Goal: Transaction & Acquisition: Purchase product/service

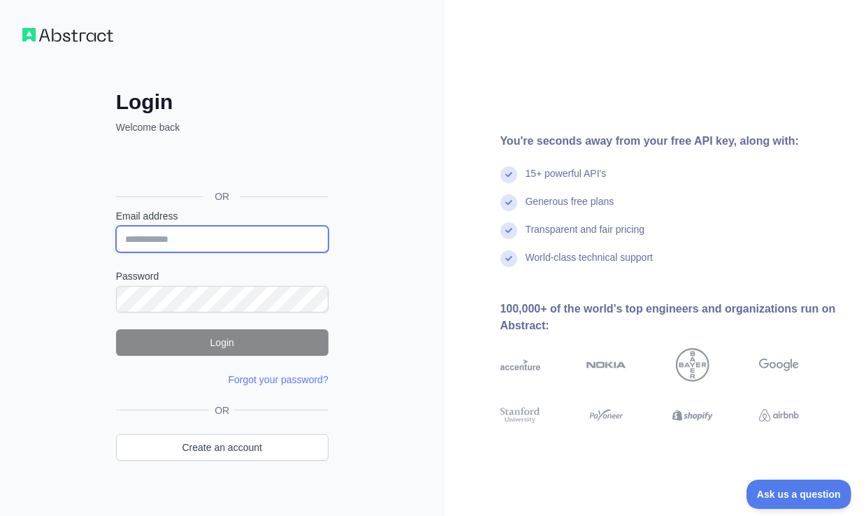
type input "**********"
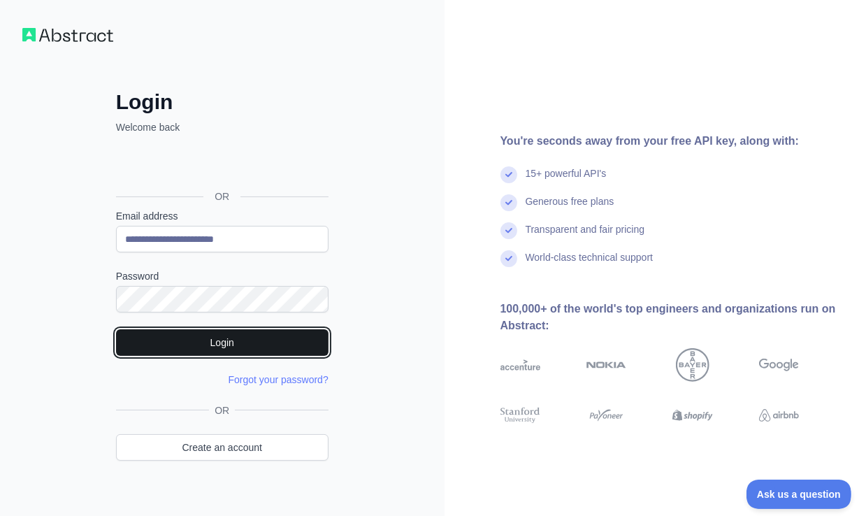
click at [282, 340] on button "Login" at bounding box center [222, 342] width 212 height 27
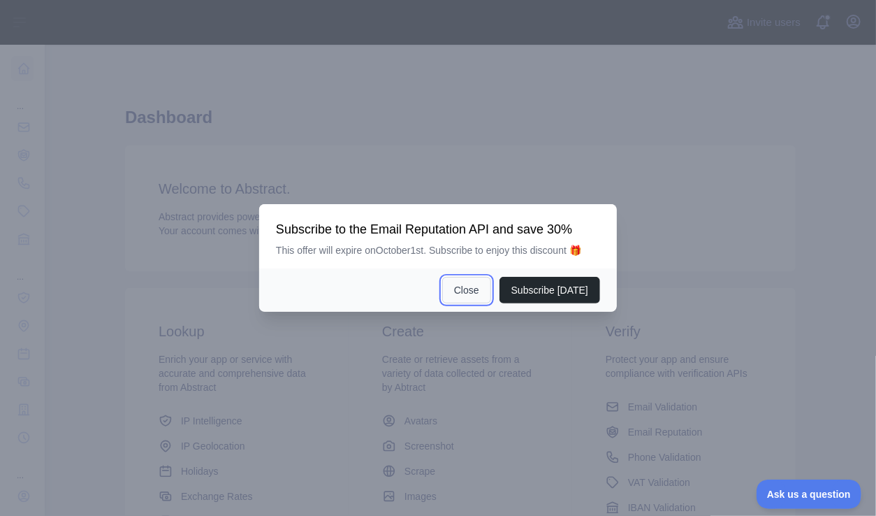
click at [476, 286] on button "Close" at bounding box center [466, 290] width 49 height 27
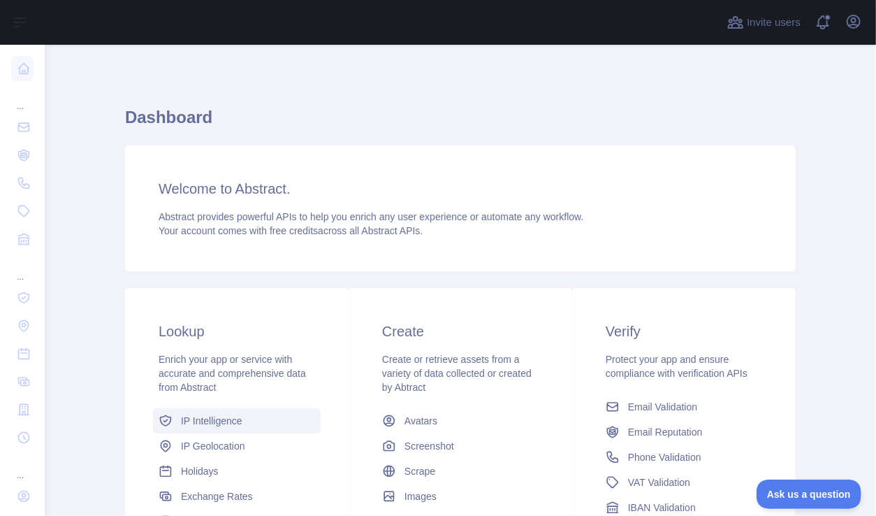
scroll to position [180, 0]
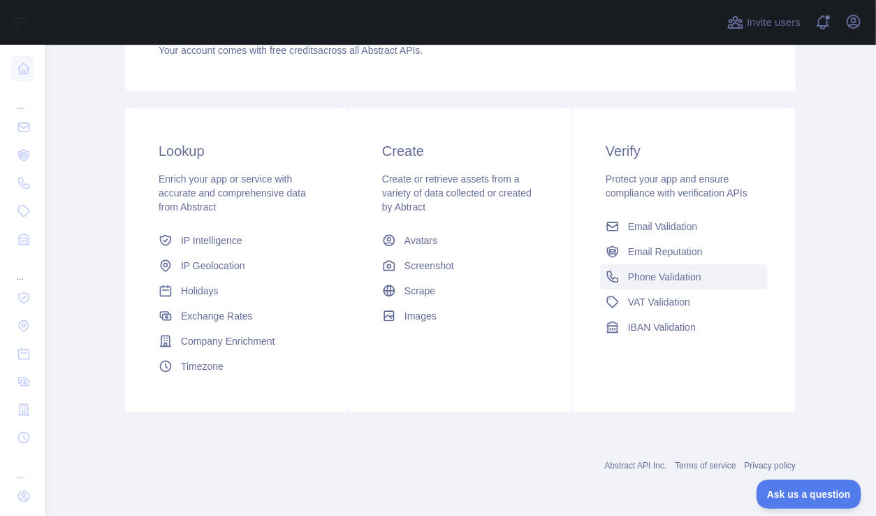
click at [660, 280] on span "Phone Validation" at bounding box center [664, 277] width 73 height 14
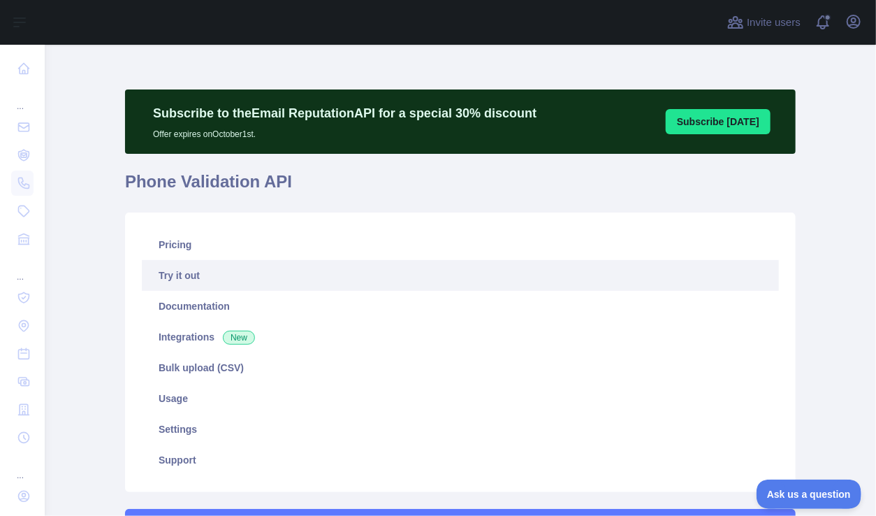
scroll to position [66, 0]
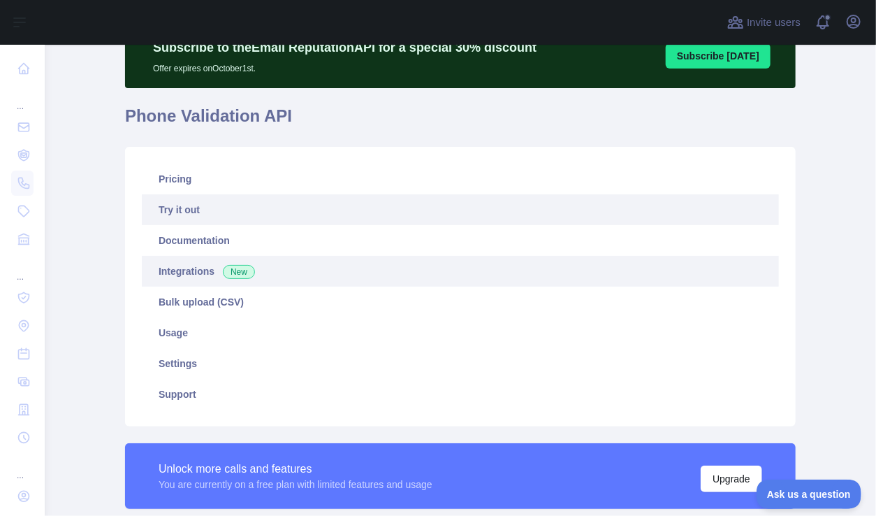
click at [215, 270] on link "Integrations New" at bounding box center [460, 271] width 637 height 31
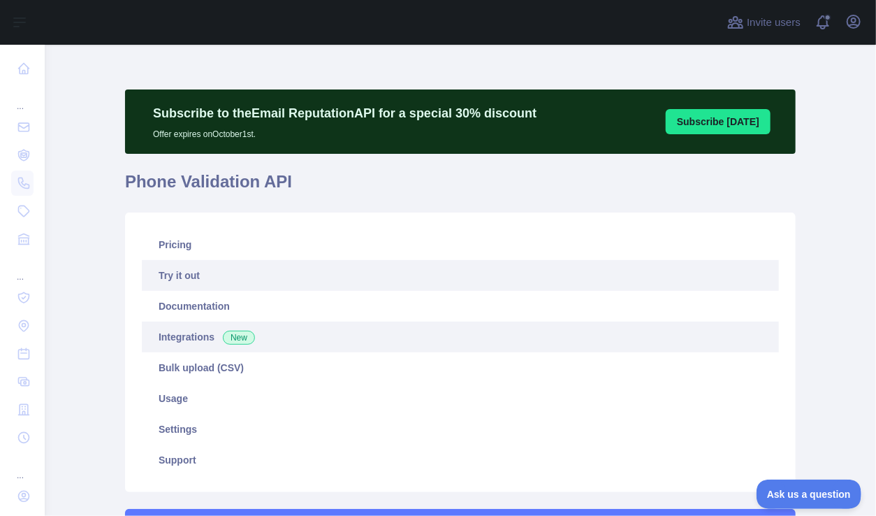
click at [184, 269] on link "Try it out" at bounding box center [460, 275] width 637 height 31
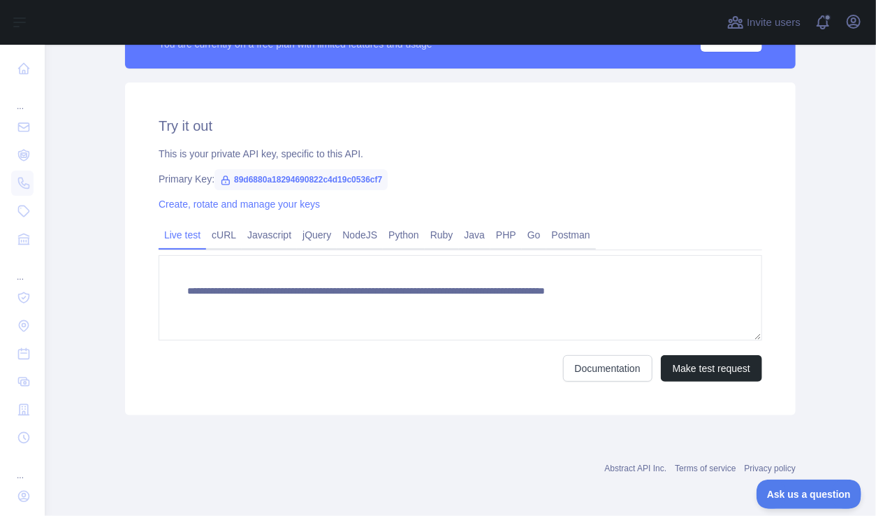
scroll to position [508, 0]
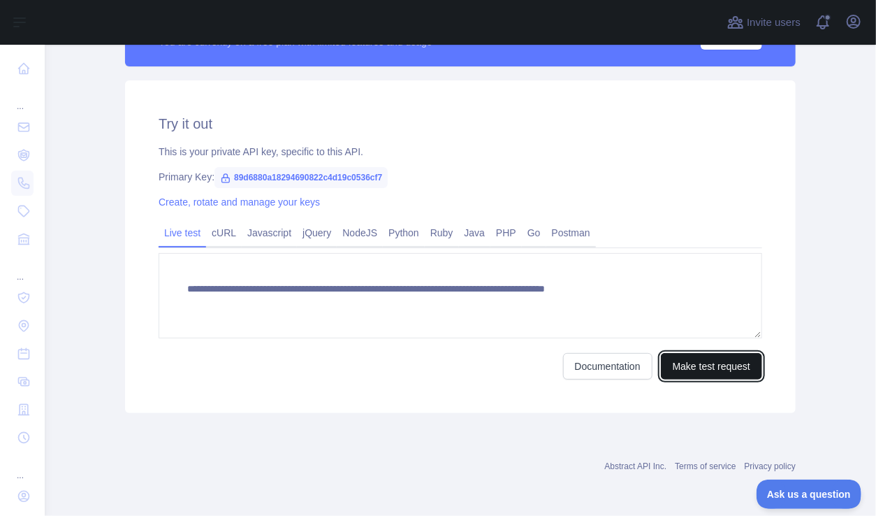
click at [676, 365] on button "Make test request" at bounding box center [711, 366] width 101 height 27
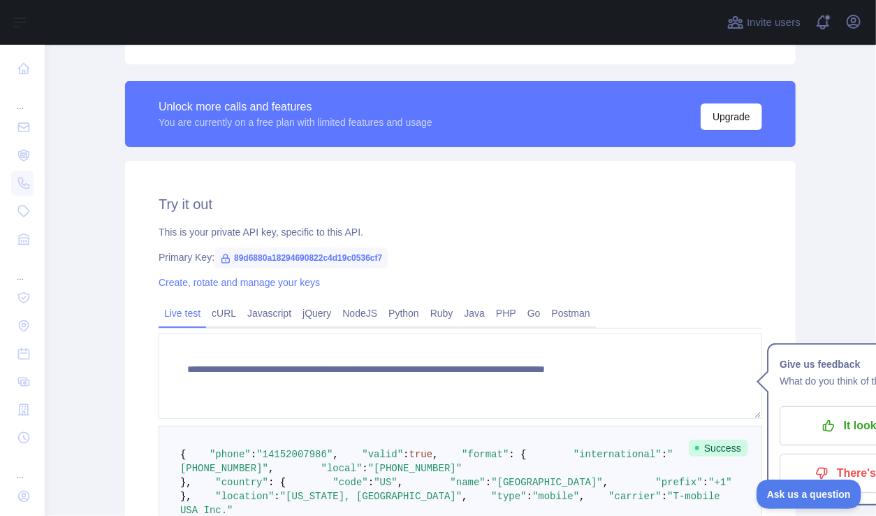
scroll to position [500, 0]
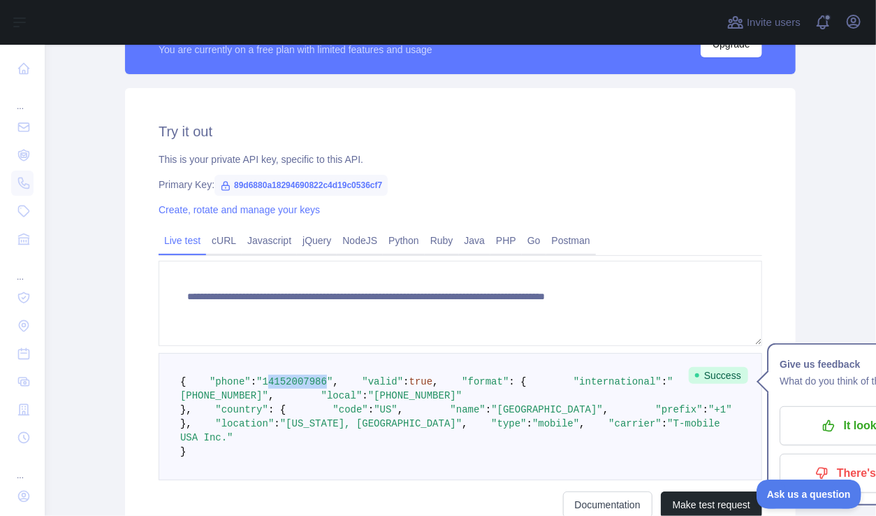
drag, startPoint x: 254, startPoint y: 393, endPoint x: 308, endPoint y: 395, distance: 53.8
click at [308, 387] on span ""14152007986"" at bounding box center [294, 381] width 76 height 11
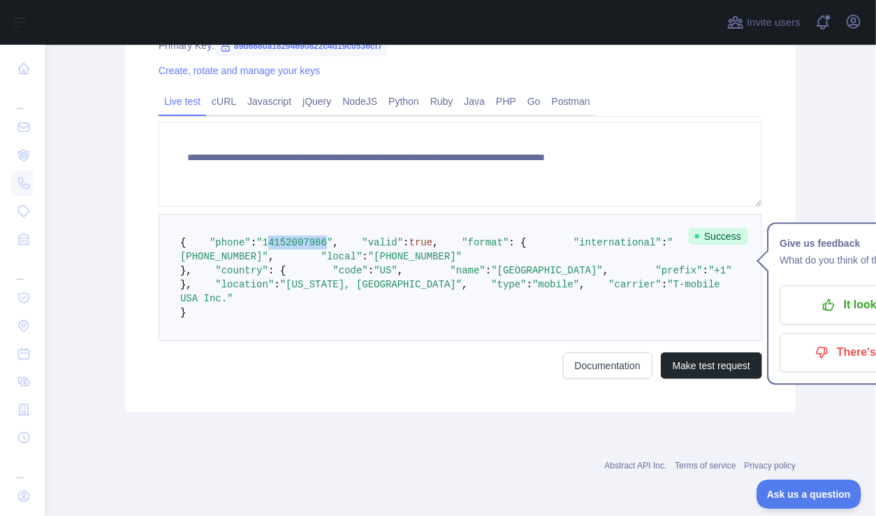
scroll to position [785, 0]
click at [679, 356] on button "Make test request" at bounding box center [711, 365] width 101 height 27
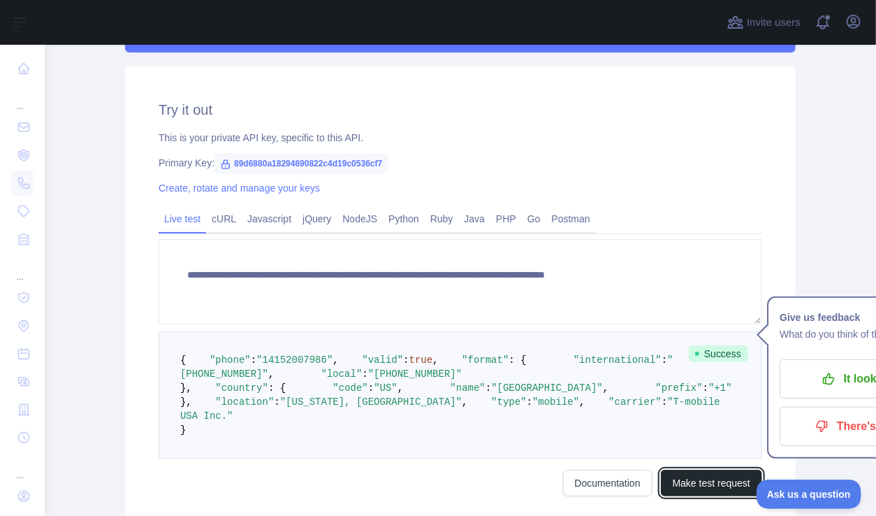
scroll to position [455, 15]
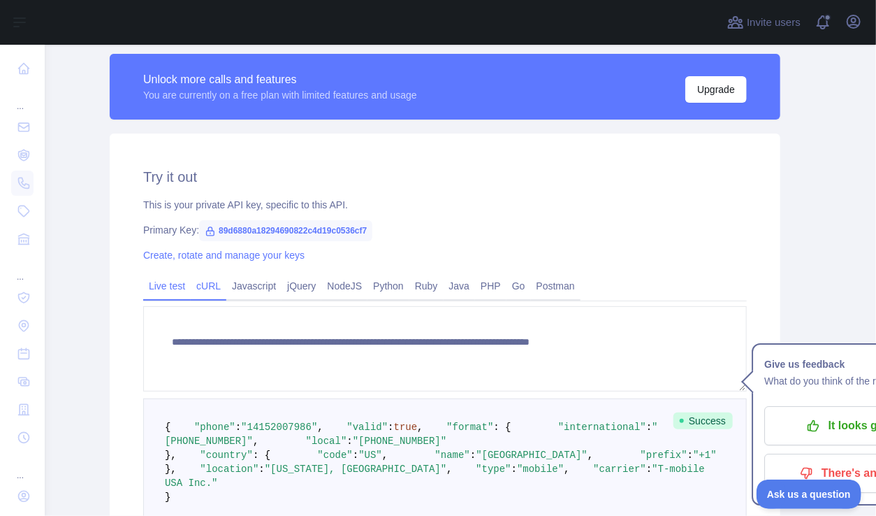
click at [205, 287] on link "cURL" at bounding box center [209, 286] width 36 height 22
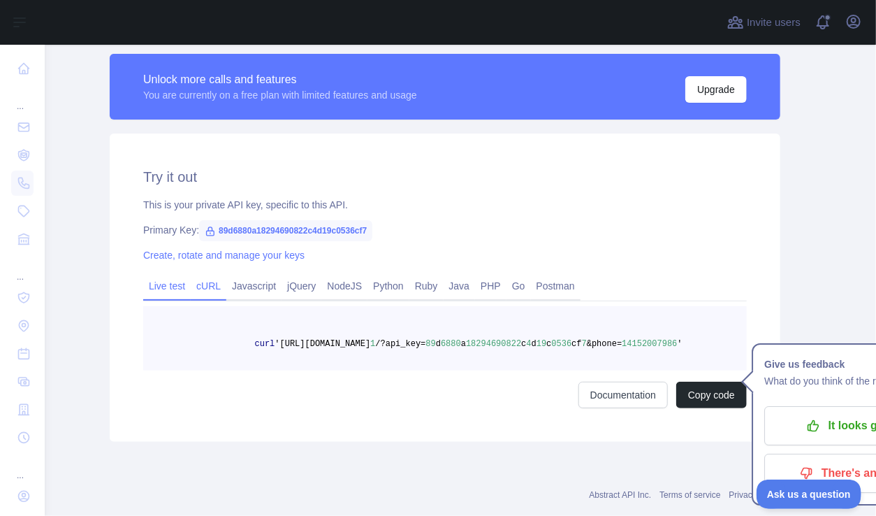
click at [160, 284] on link "Live test" at bounding box center [167, 286] width 48 height 22
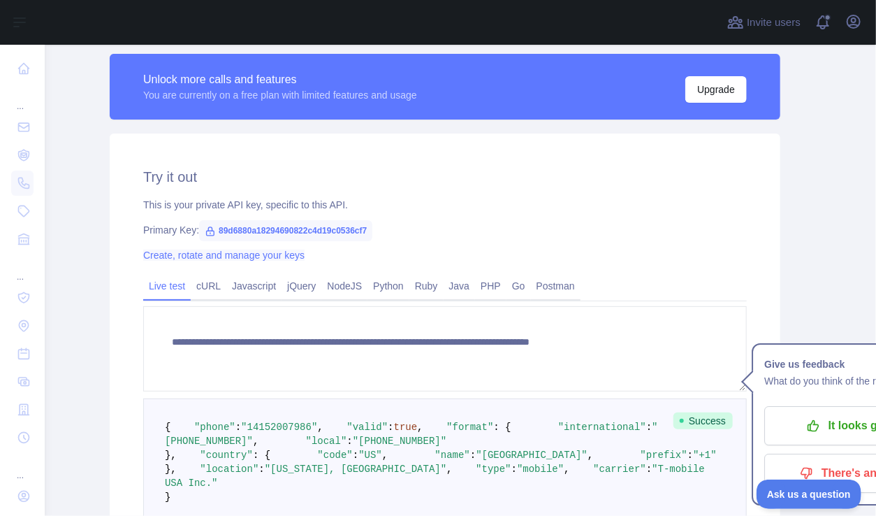
click at [150, 253] on link "Create, rotate and manage your keys" at bounding box center [223, 254] width 161 height 11
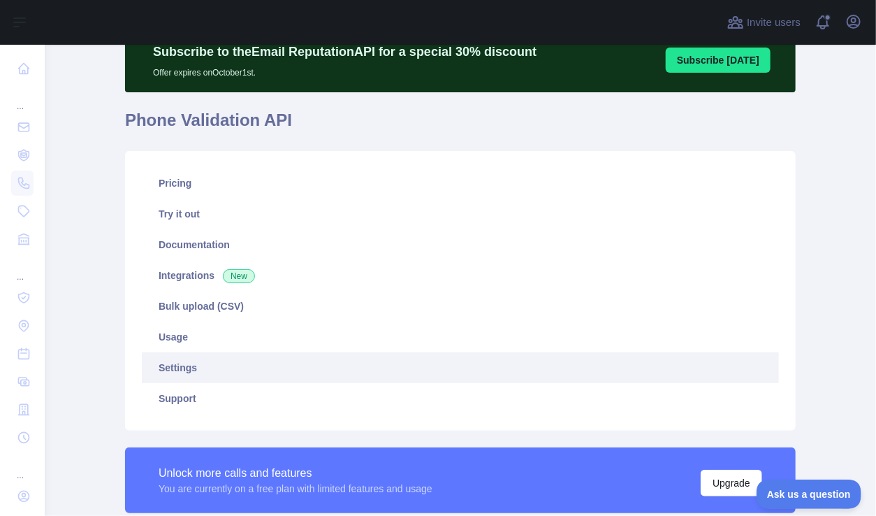
scroll to position [59, 0]
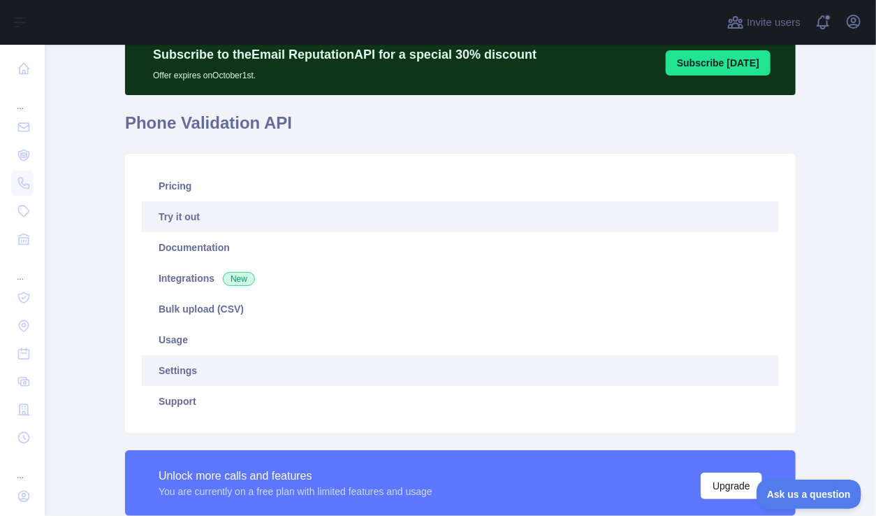
click at [246, 220] on link "Try it out" at bounding box center [460, 216] width 637 height 31
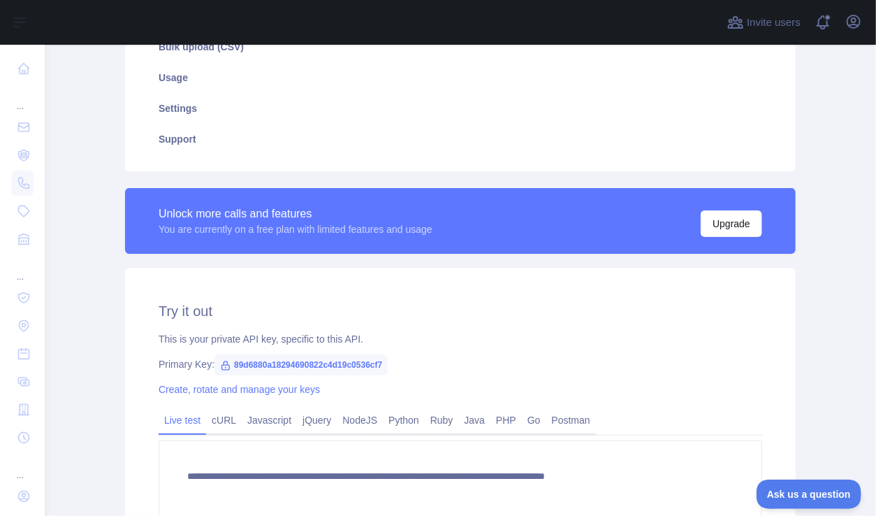
scroll to position [420, 0]
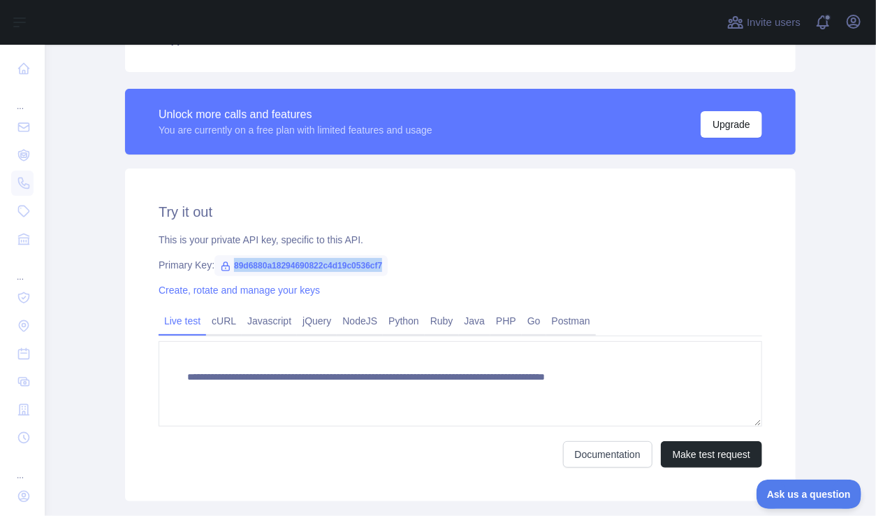
drag, startPoint x: 228, startPoint y: 263, endPoint x: 398, endPoint y: 260, distance: 169.8
click at [398, 260] on div "Primary Key: 89d6880a18294690822c4d19c0536cf7" at bounding box center [461, 265] width 604 height 14
copy span "89d6880a18294690822c4d19c0536cf7"
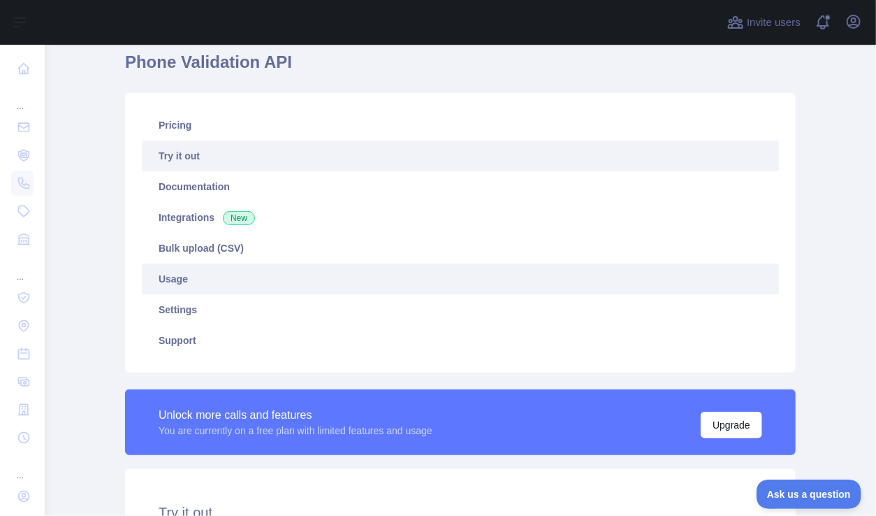
scroll to position [115, 0]
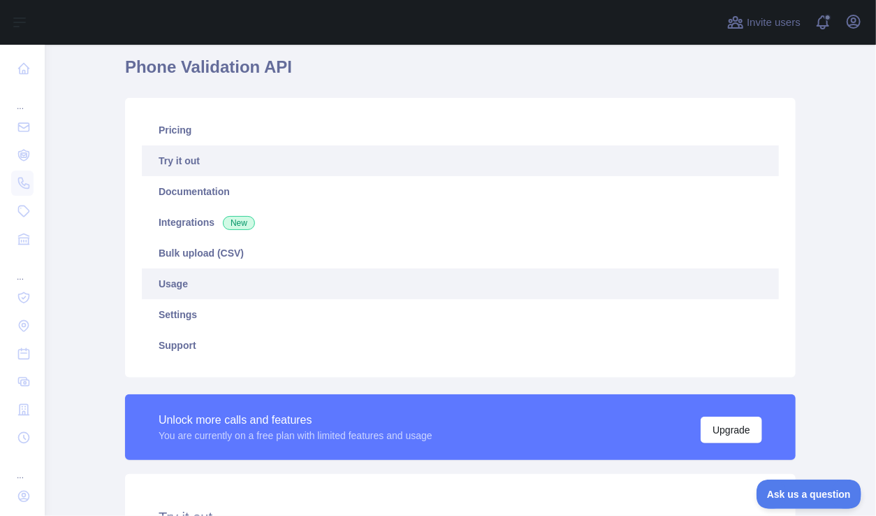
click at [182, 279] on link "Usage" at bounding box center [460, 283] width 637 height 31
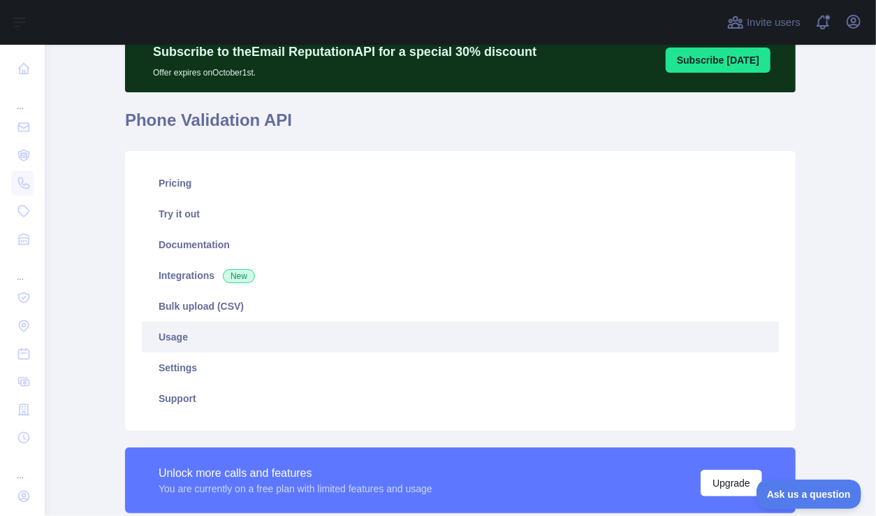
scroll to position [60, 0]
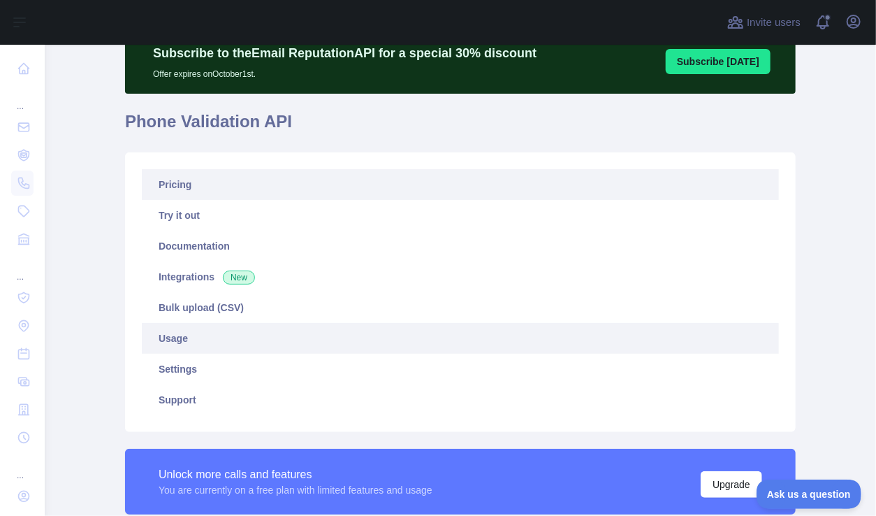
click at [189, 187] on link "Pricing" at bounding box center [460, 184] width 637 height 31
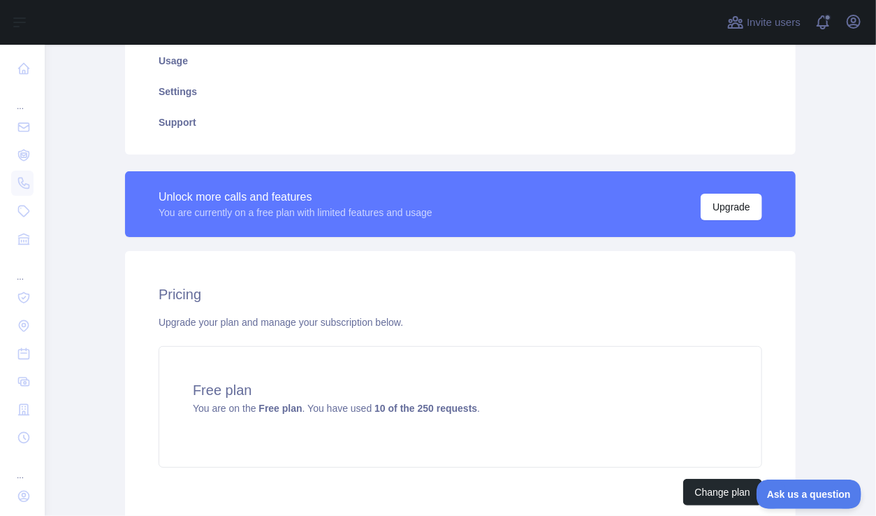
scroll to position [463, 0]
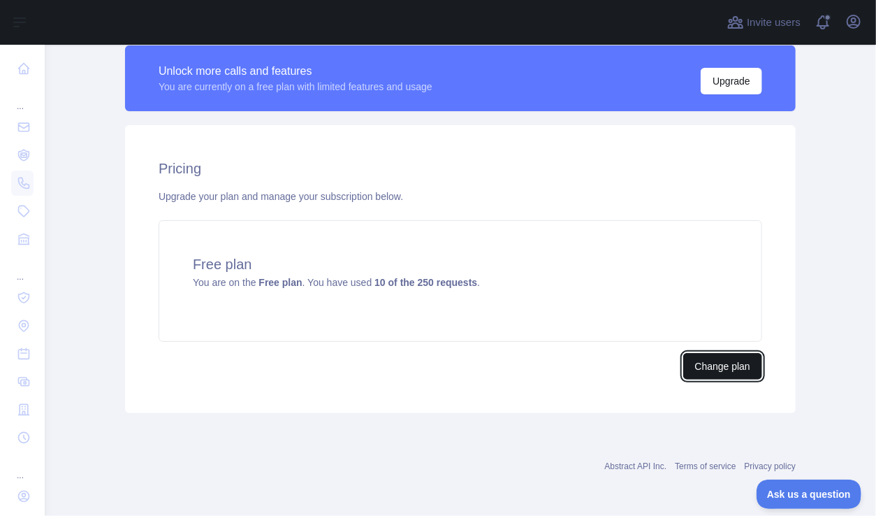
click at [706, 370] on button "Change plan" at bounding box center [722, 366] width 79 height 27
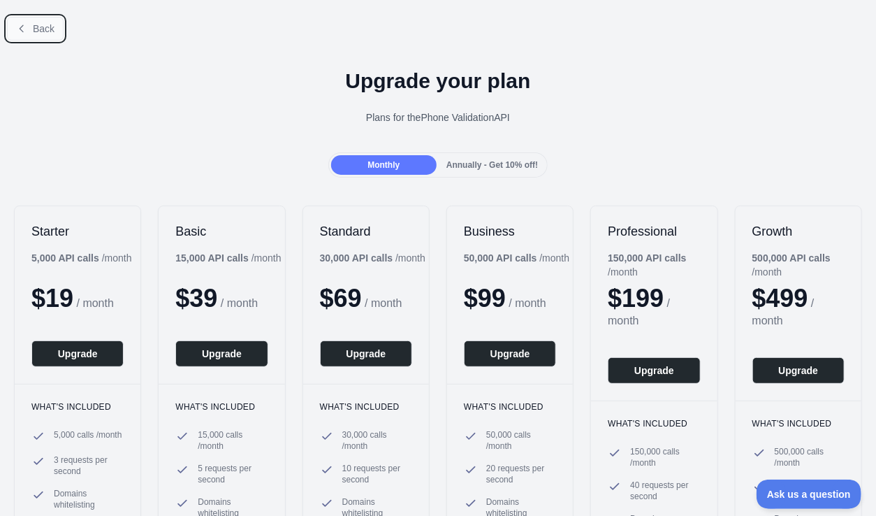
click at [38, 23] on span "Back" at bounding box center [44, 28] width 22 height 11
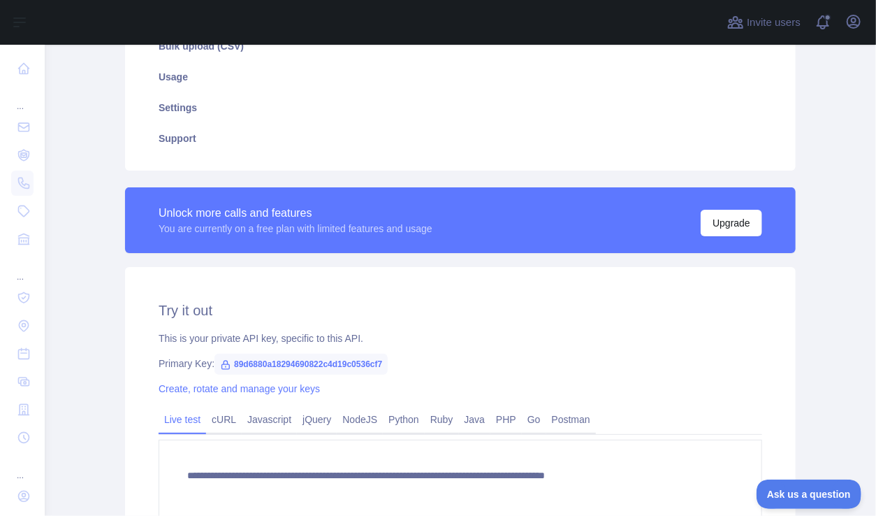
scroll to position [508, 0]
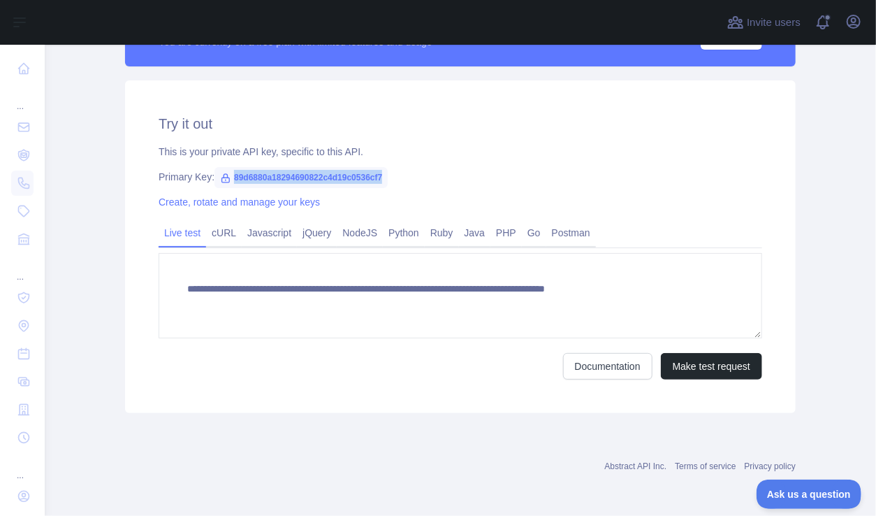
drag, startPoint x: 226, startPoint y: 175, endPoint x: 389, endPoint y: 176, distance: 162.1
click at [389, 176] on div "Primary Key: 89d6880a18294690822c4d19c0536cf7" at bounding box center [461, 177] width 604 height 14
copy span "89d6880a18294690822c4d19c0536cf7"
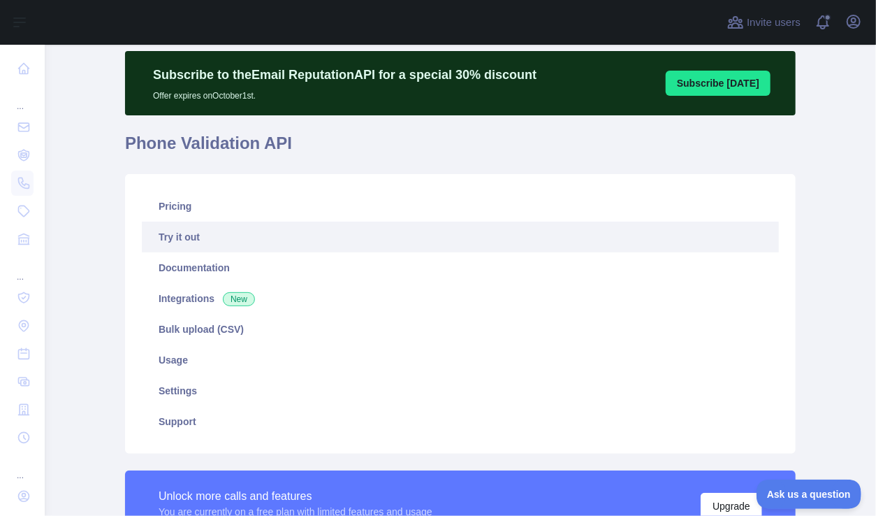
scroll to position [0, 0]
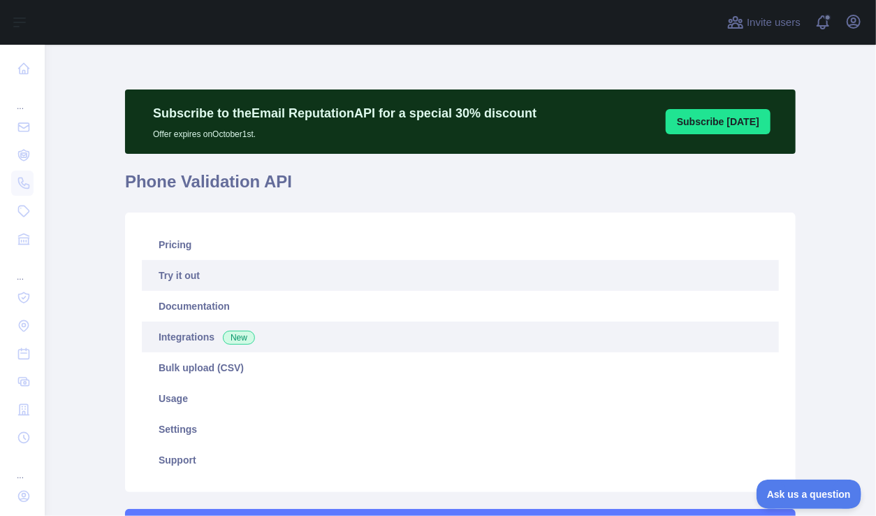
click at [191, 345] on link "Integrations New" at bounding box center [460, 336] width 637 height 31
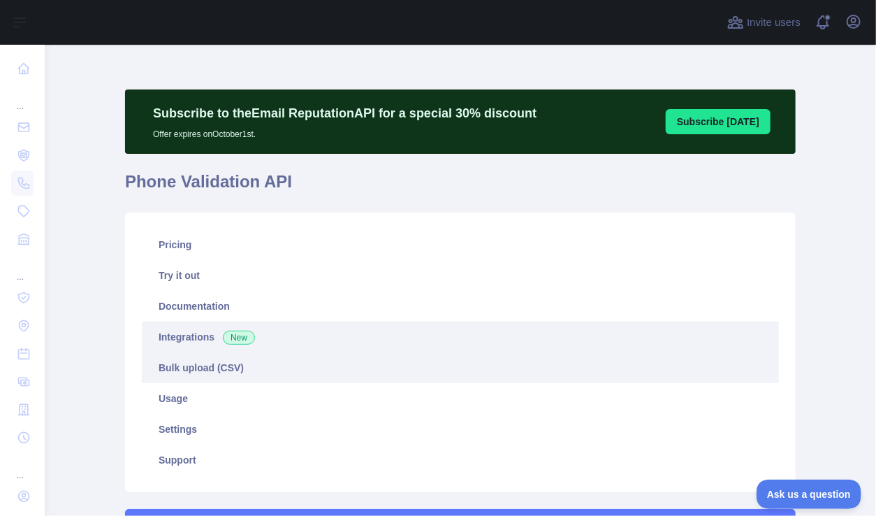
click at [165, 361] on link "Bulk upload (CSV)" at bounding box center [460, 367] width 637 height 31
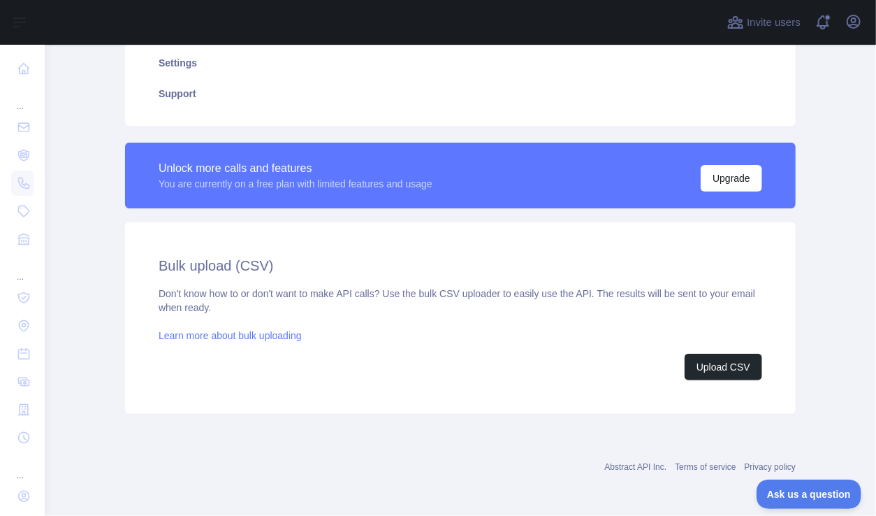
scroll to position [367, 0]
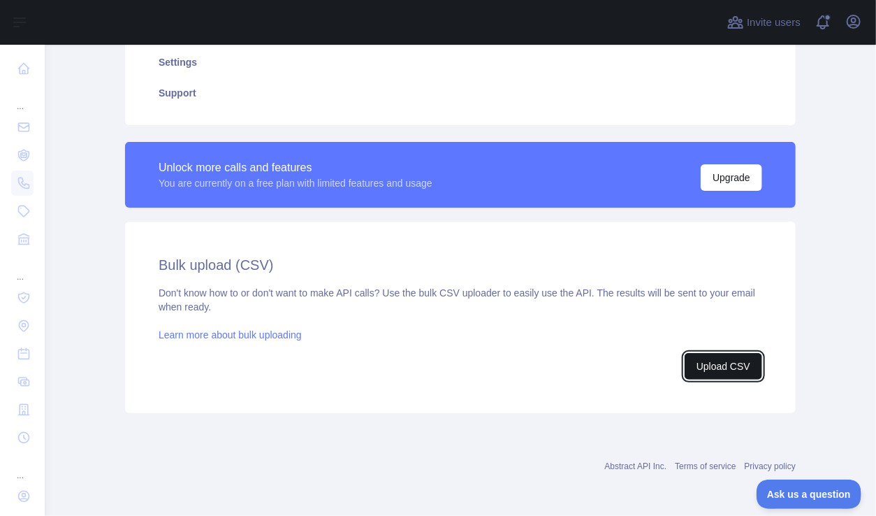
click at [713, 365] on button "Upload CSV" at bounding box center [724, 366] width 78 height 27
